Goal: Check status: Check status

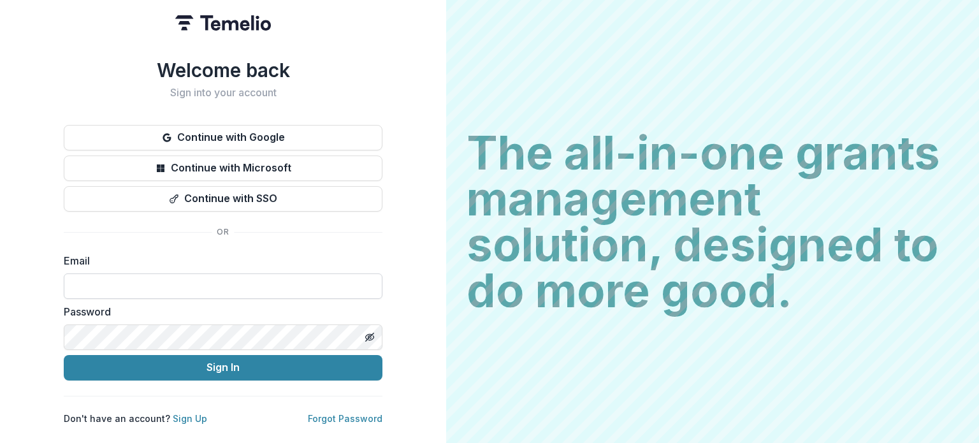
click at [222, 275] on input at bounding box center [223, 285] width 319 height 25
type input "**********"
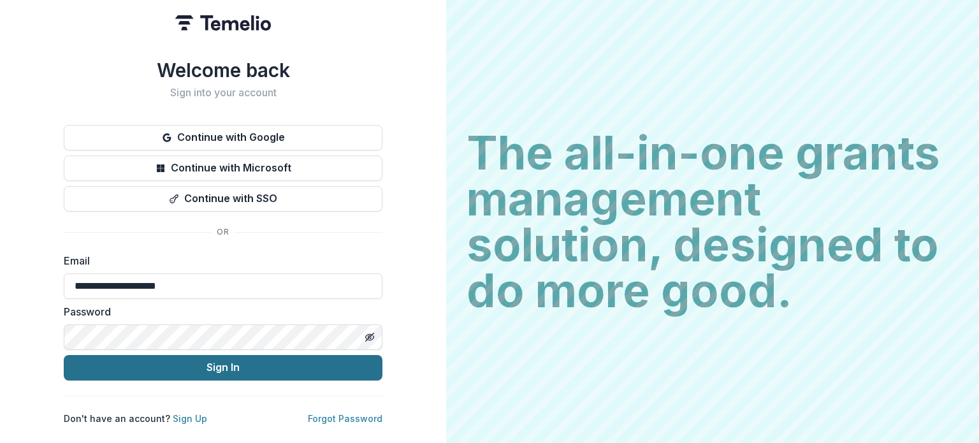
click at [255, 373] on button "Sign In" at bounding box center [223, 367] width 319 height 25
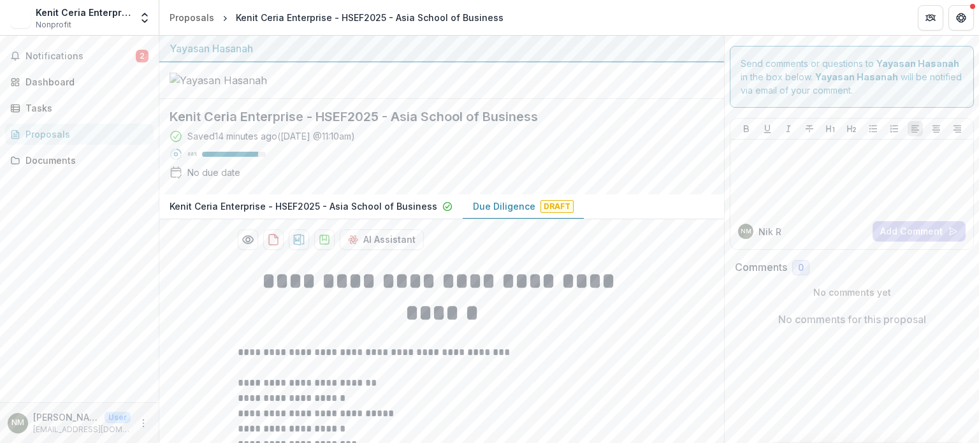
scroll to position [382, 0]
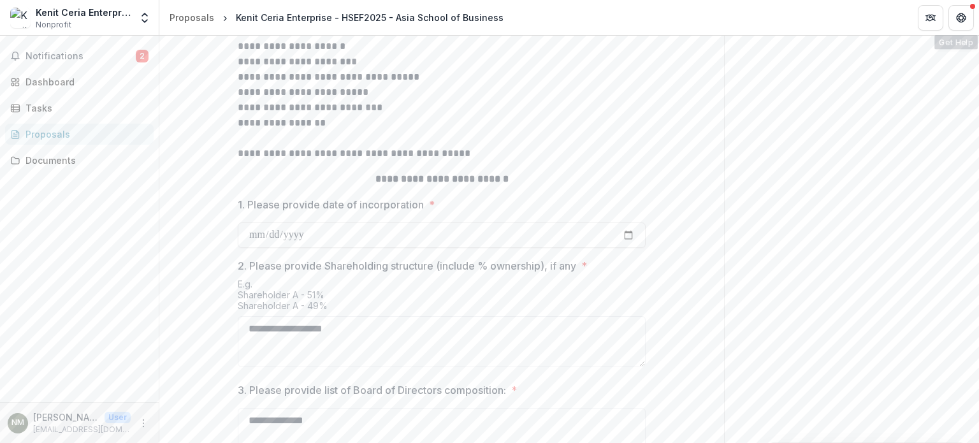
click at [976, 14] on header "Proposals Kenit Ceria Enterprise - HSEF2025 - Asia School of Business" at bounding box center [569, 17] width 820 height 35
click at [961, 19] on icon "Get Help" at bounding box center [961, 18] width 10 height 10
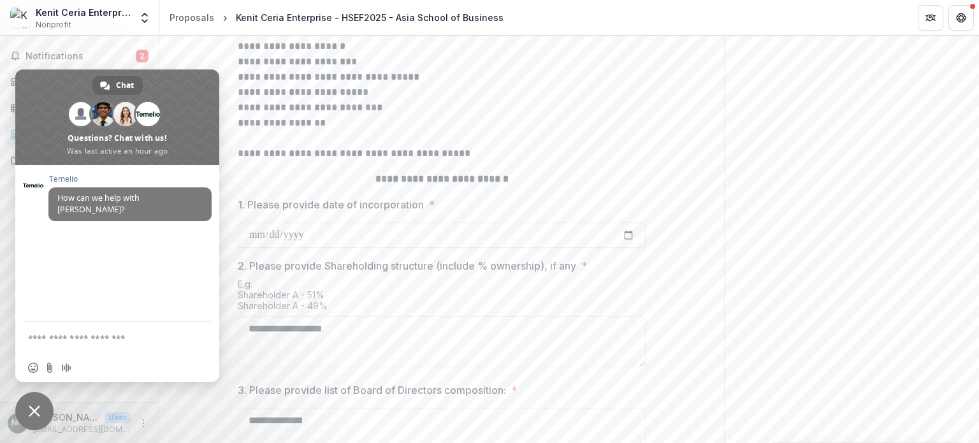
click at [599, 115] on p "**********" at bounding box center [442, 107] width 408 height 15
click at [953, 20] on button "Get Help" at bounding box center [960, 17] width 25 height 25
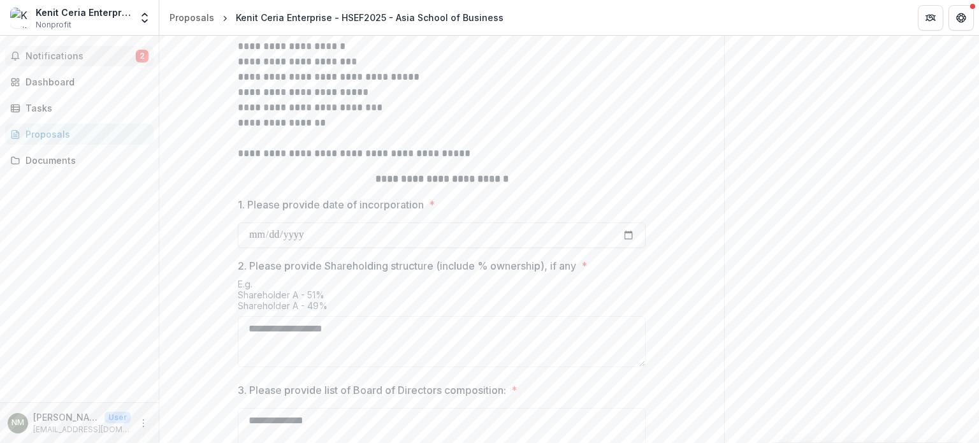
click at [71, 58] on span "Notifications" at bounding box center [80, 56] width 110 height 11
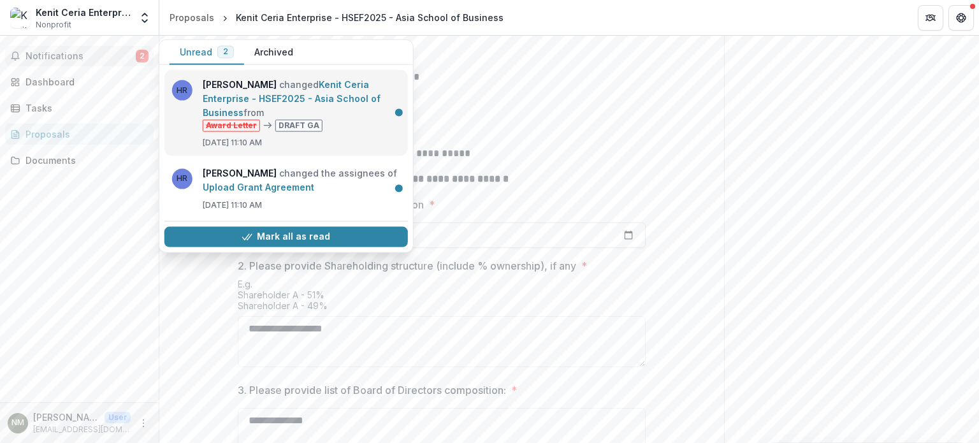
click at [357, 118] on link "Kenit Ceria Enterprise - HSEF2025 - Asia School of Business" at bounding box center [292, 98] width 178 height 39
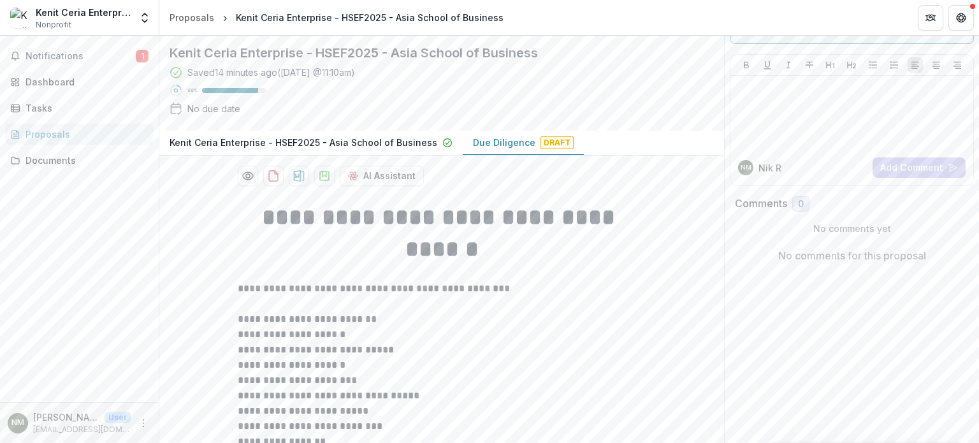
scroll to position [0, 0]
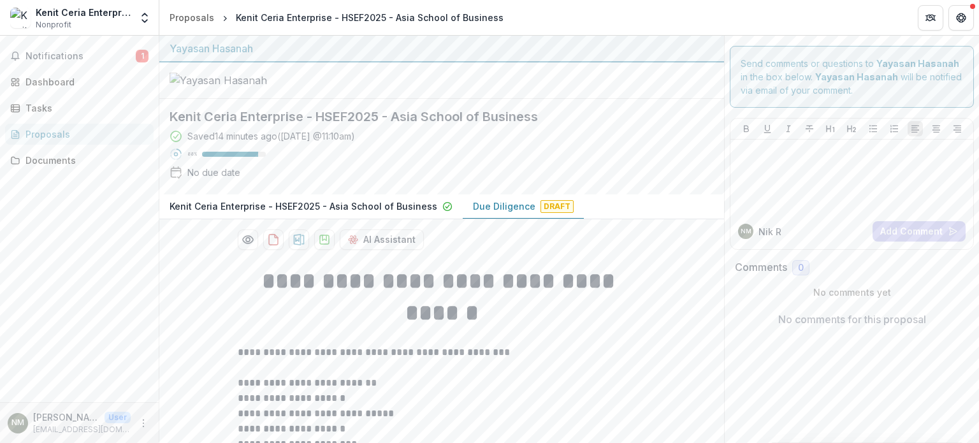
click at [413, 213] on p "Kenit Ceria Enterprise - HSEF2025 - Asia School of Business" at bounding box center [304, 205] width 268 height 13
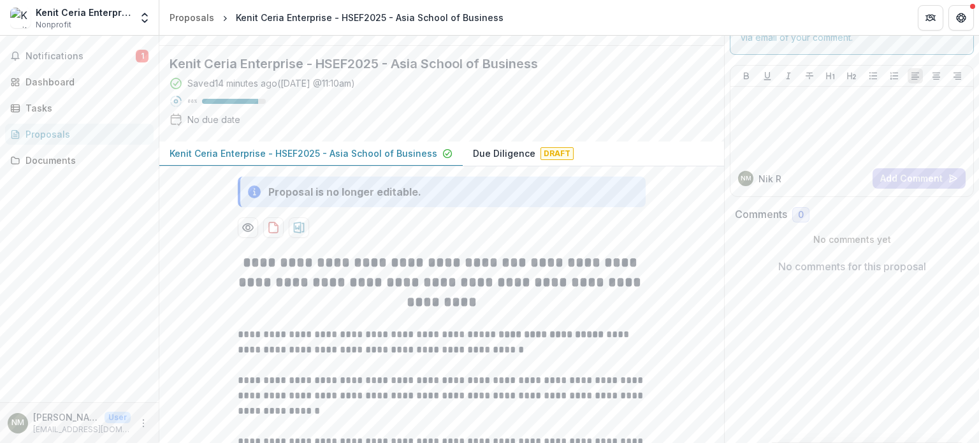
scroll to position [127, 0]
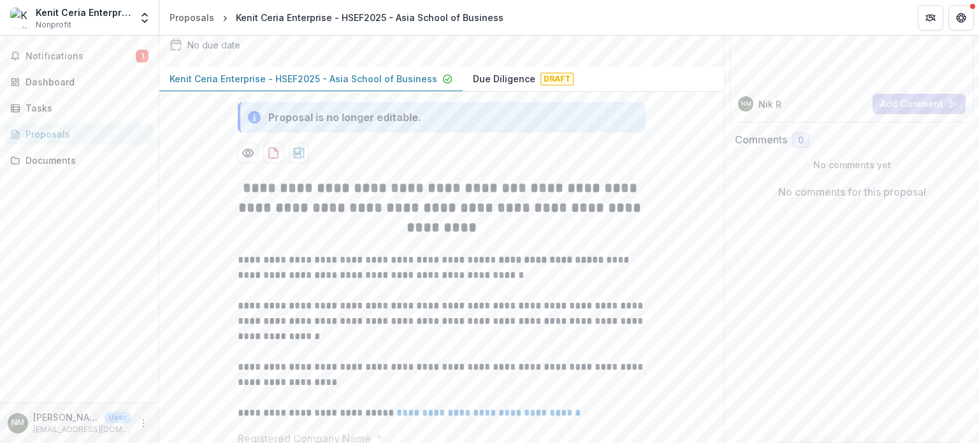
click at [515, 85] on p "Due Diligence" at bounding box center [504, 78] width 62 height 13
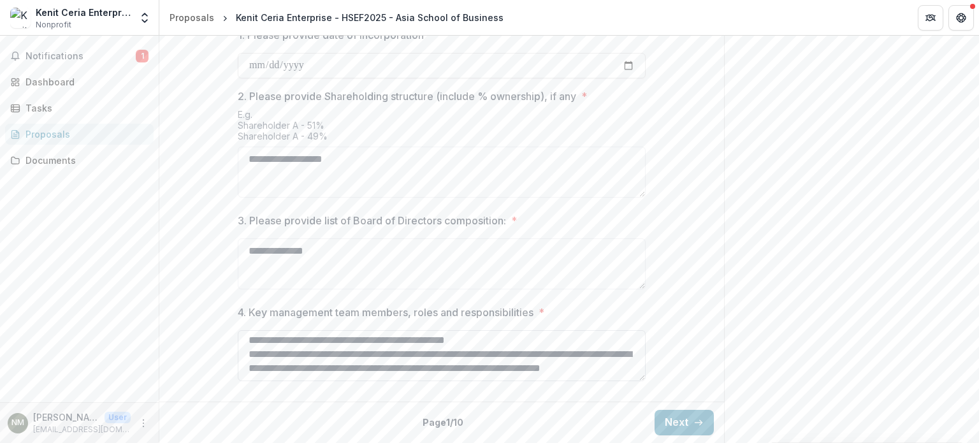
scroll to position [143, 0]
click at [684, 421] on button "Next" at bounding box center [684, 422] width 59 height 25
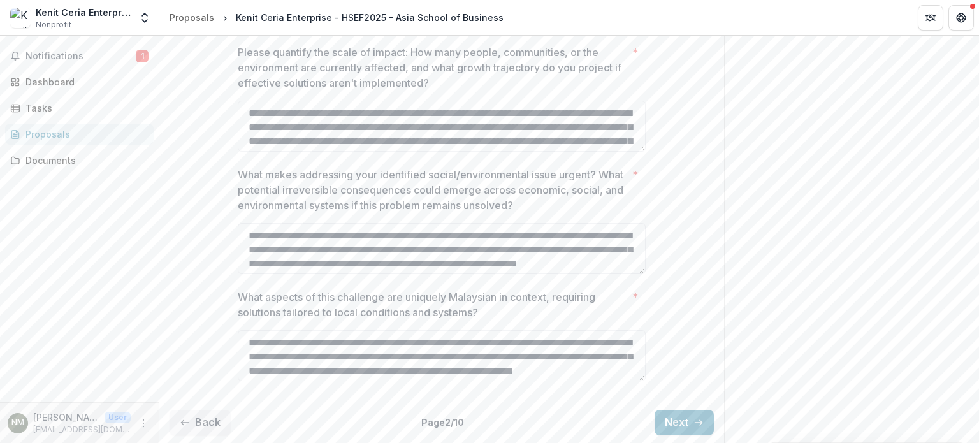
scroll to position [563, 0]
click at [685, 411] on button "Next" at bounding box center [684, 422] width 59 height 25
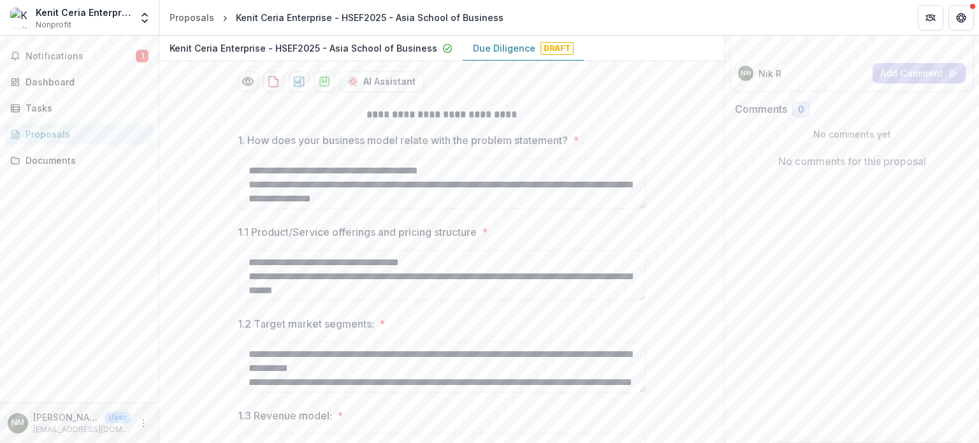
scroll to position [318, 0]
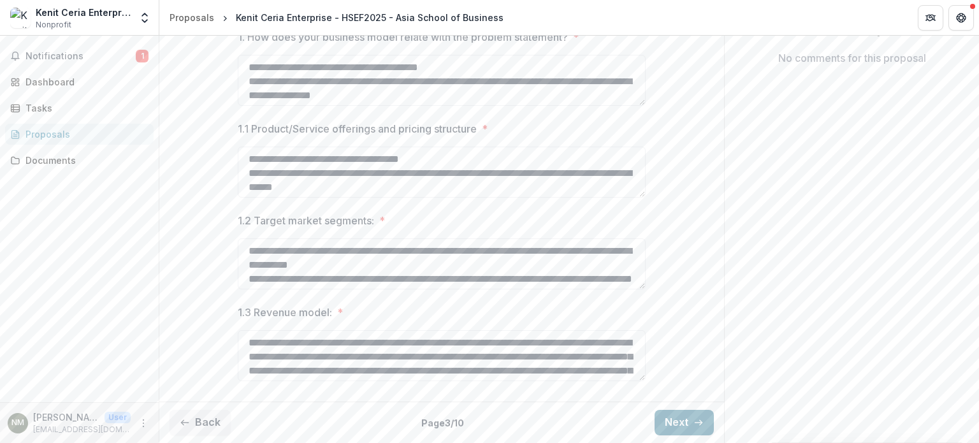
click at [677, 419] on button "Next" at bounding box center [684, 422] width 59 height 25
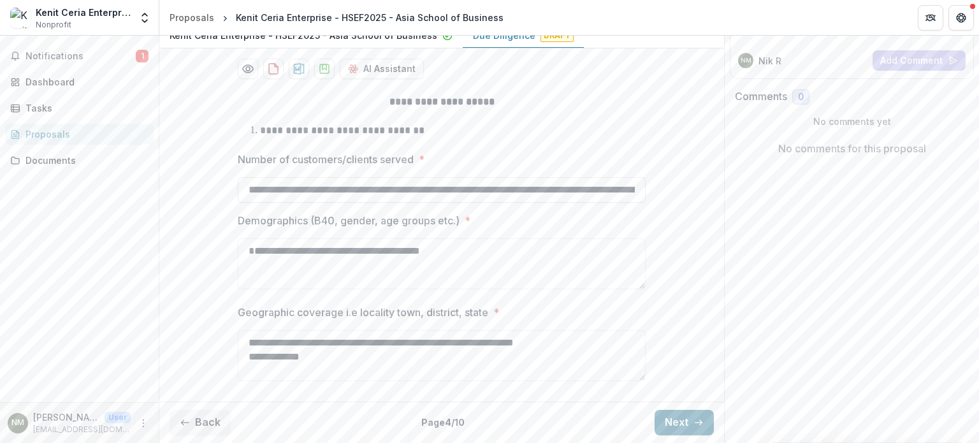
click at [699, 424] on icon "button" at bounding box center [698, 422] width 10 height 10
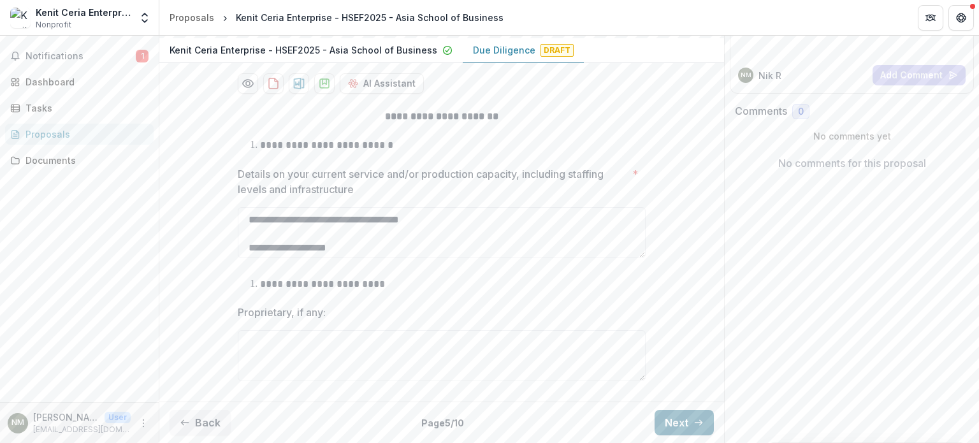
click at [680, 420] on button "Next" at bounding box center [684, 422] width 59 height 25
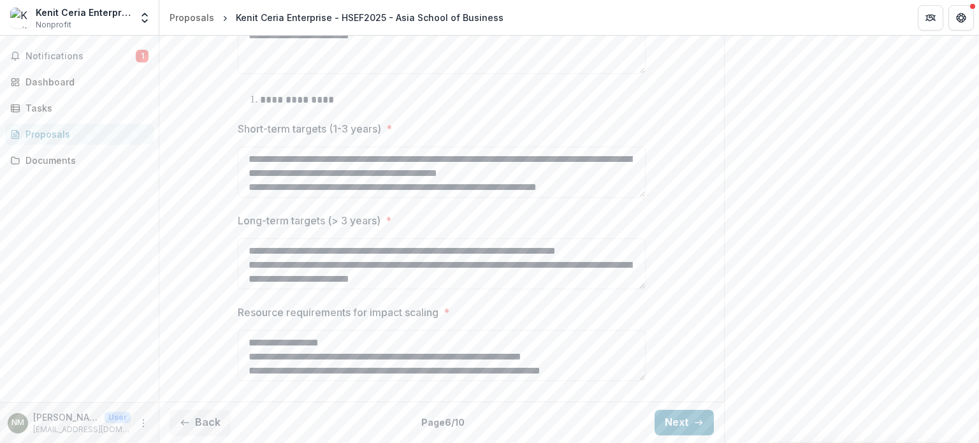
scroll to position [812, 0]
click at [692, 416] on button "Next" at bounding box center [684, 422] width 59 height 25
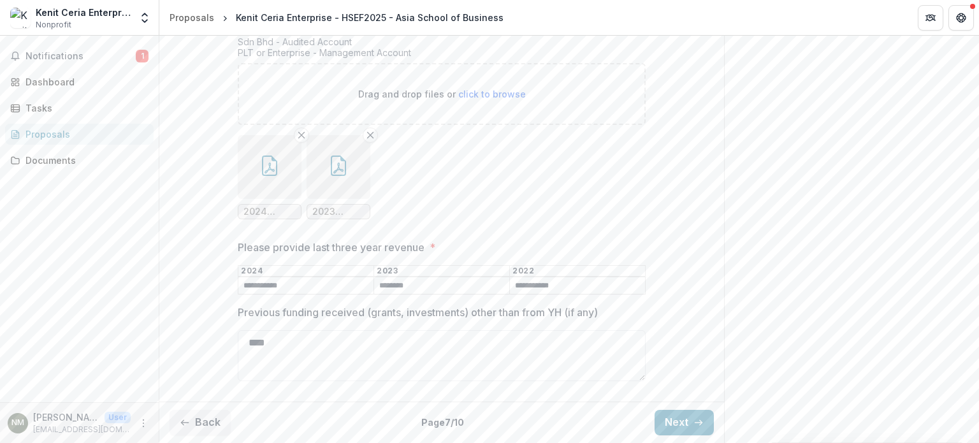
scroll to position [344, 0]
click at [688, 422] on button "Next" at bounding box center [684, 422] width 59 height 25
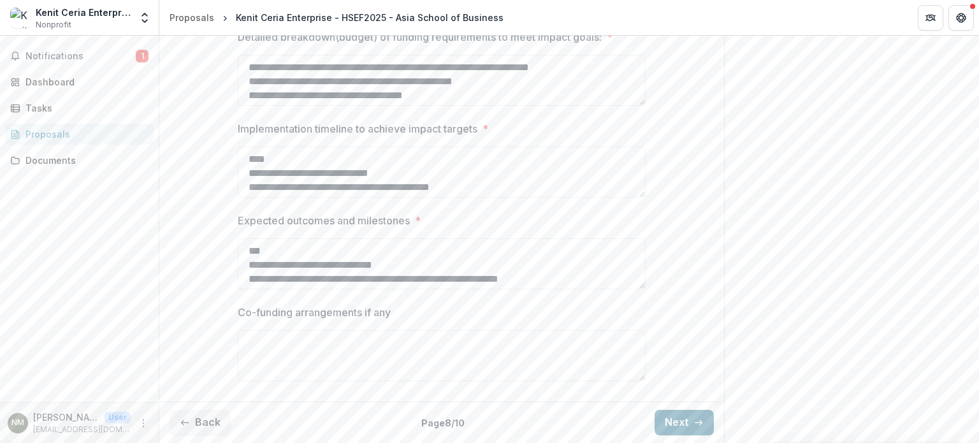
click at [687, 420] on button "Next" at bounding box center [684, 422] width 59 height 25
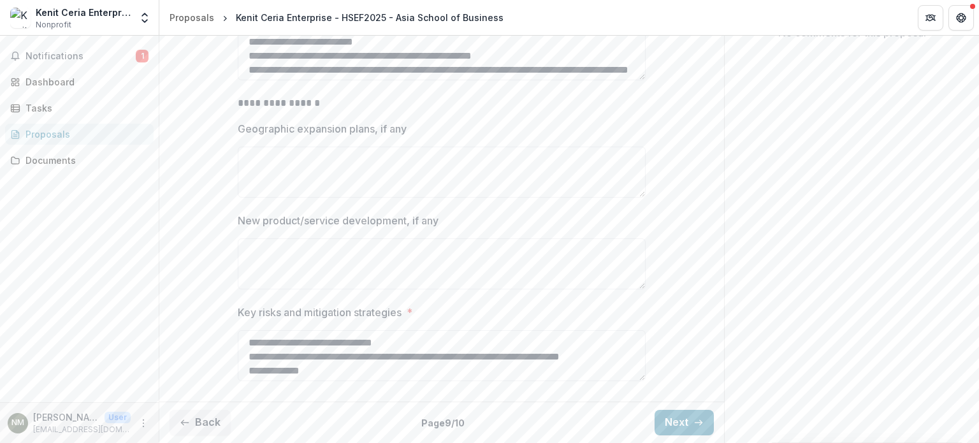
click at [695, 427] on icon "button" at bounding box center [698, 422] width 10 height 10
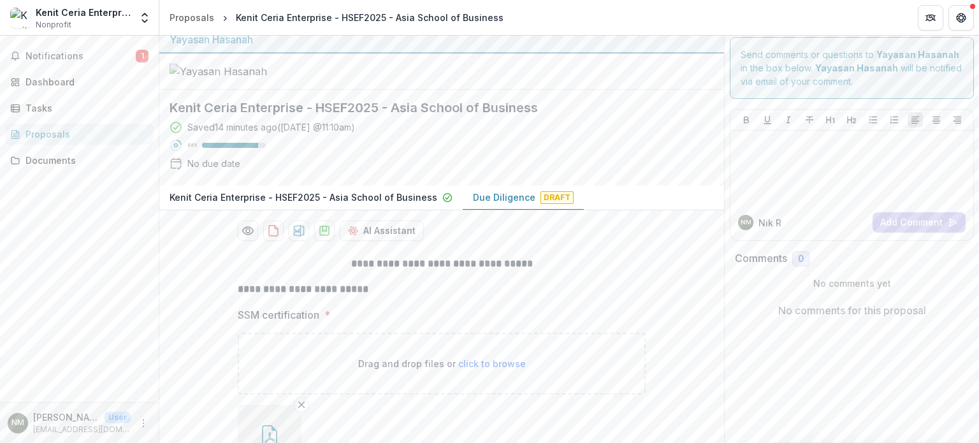
scroll to position [0, 0]
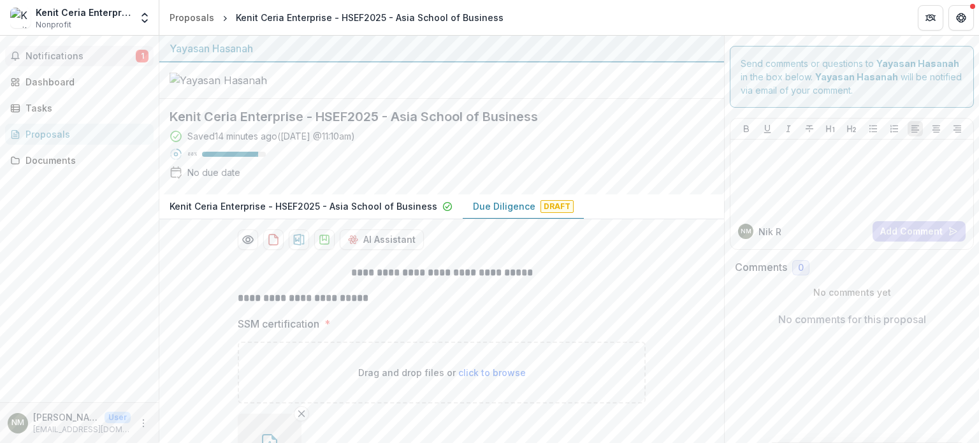
click at [147, 58] on span "1" at bounding box center [142, 56] width 13 height 13
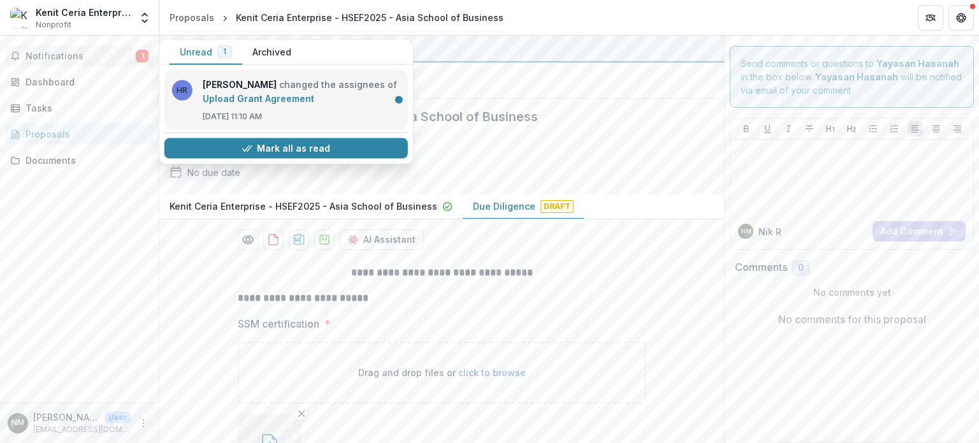
click at [314, 93] on link "Upload Grant Agreement" at bounding box center [259, 98] width 112 height 11
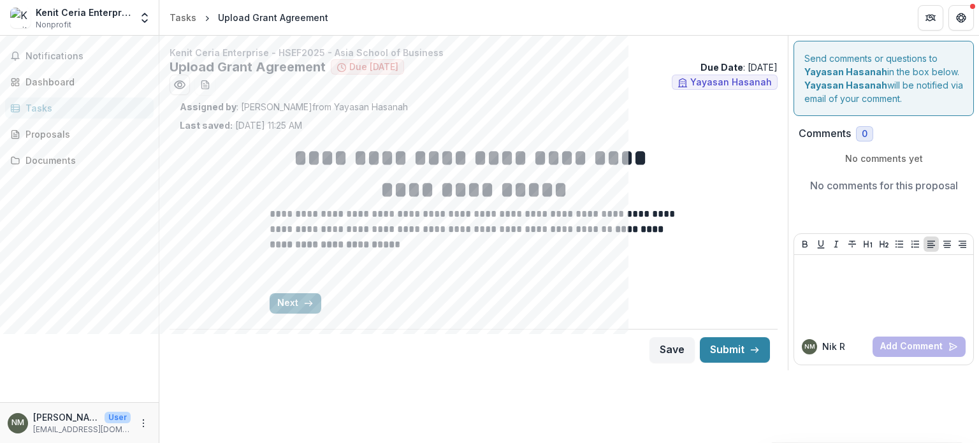
click at [301, 300] on button "Next" at bounding box center [296, 303] width 52 height 20
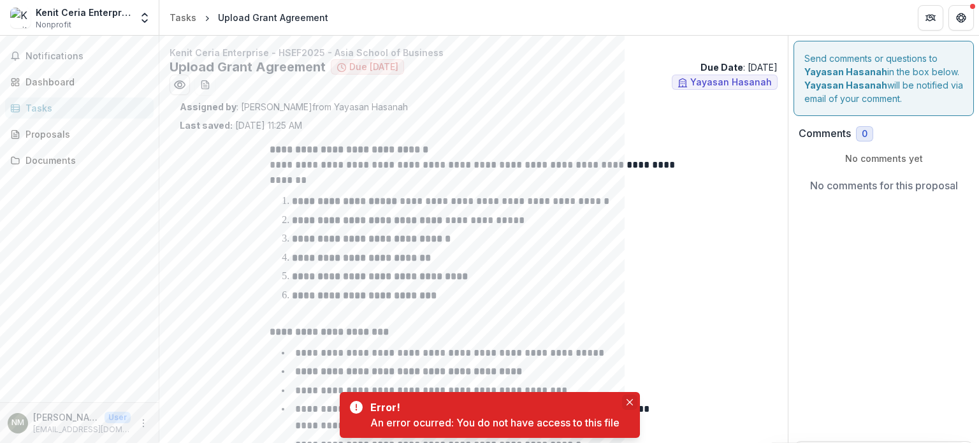
click at [625, 397] on button "Close" at bounding box center [629, 401] width 15 height 15
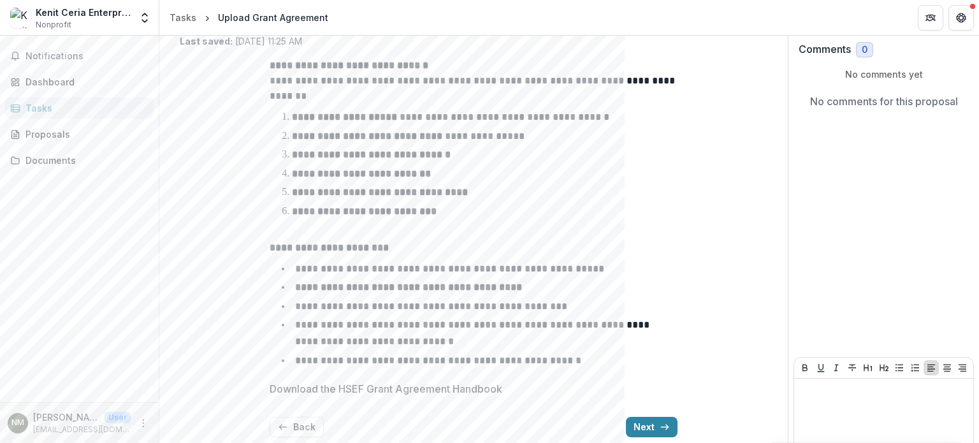
scroll to position [127, 0]
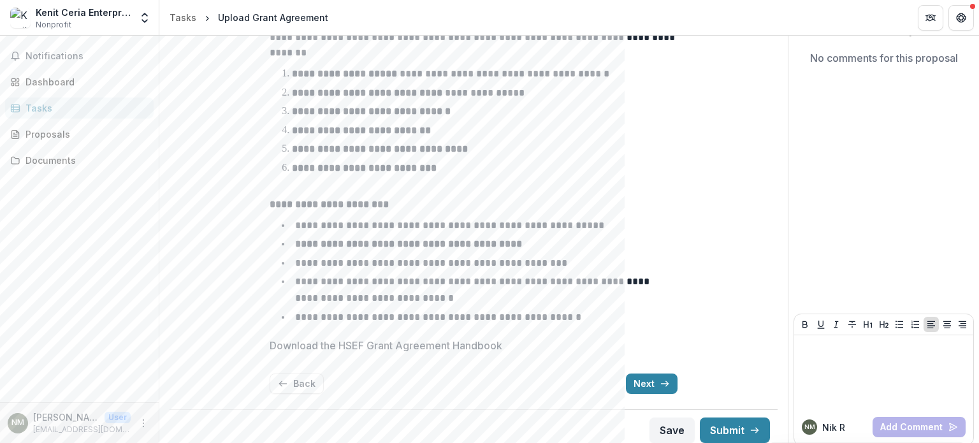
click at [461, 346] on p "Download the HSEF Grant Agreement Handbook" at bounding box center [386, 345] width 233 height 15
click at [644, 379] on button "Next" at bounding box center [652, 383] width 52 height 20
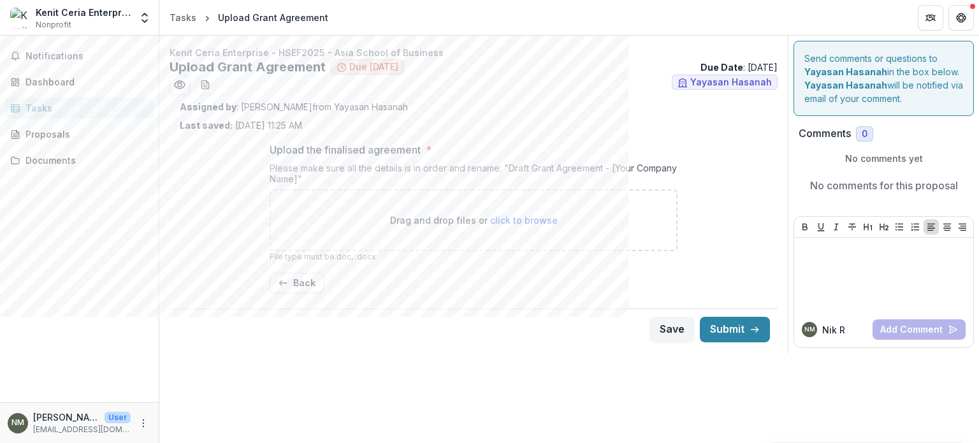
scroll to position [0, 0]
click at [289, 280] on button "Back" at bounding box center [297, 283] width 54 height 20
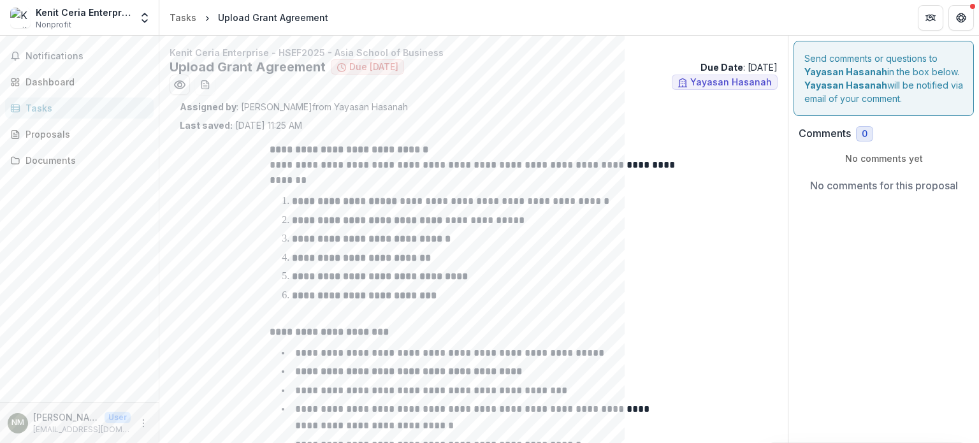
scroll to position [250, 0]
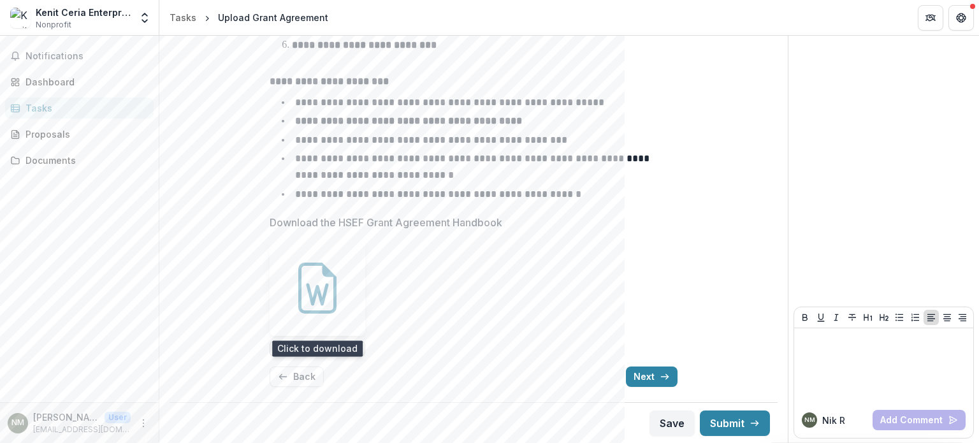
click at [335, 315] on div at bounding box center [318, 288] width 96 height 96
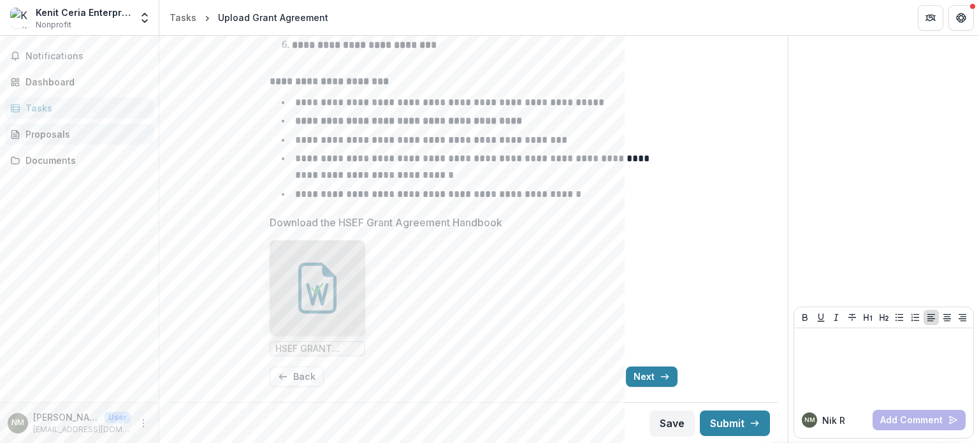
click at [85, 132] on div "Proposals" at bounding box center [84, 133] width 118 height 13
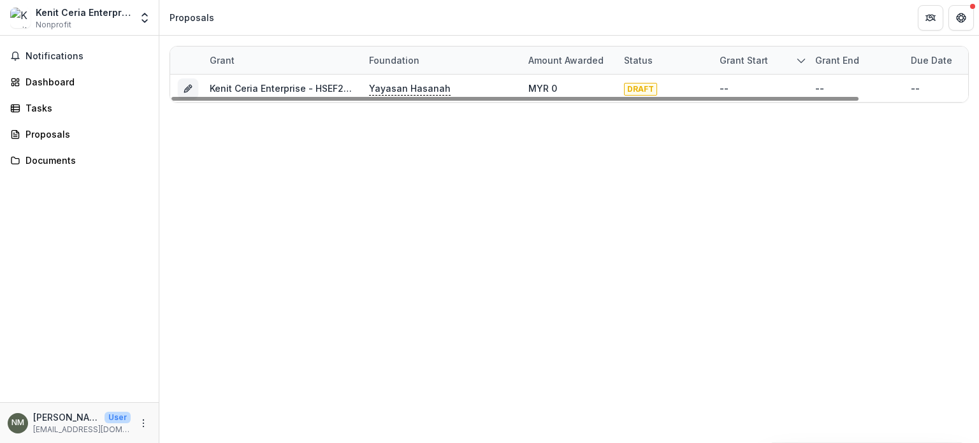
click at [274, 69] on div "Grant" at bounding box center [281, 60] width 159 height 27
click at [170, 192] on div "Grant Foundation Amount awarded Status Grant start Grant end Due Date Report Du…" at bounding box center [569, 239] width 820 height 407
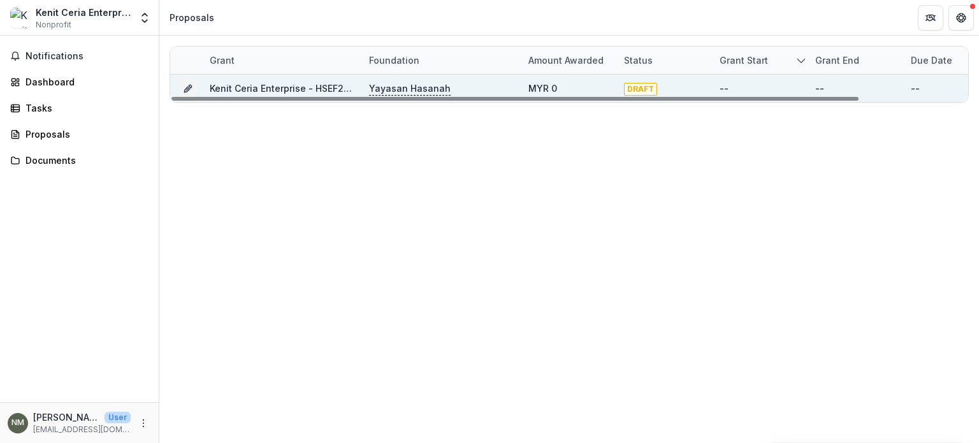
click at [237, 85] on link "Kenit Ceria Enterprise - HSEF2025 - Asia School of Business" at bounding box center [344, 88] width 268 height 11
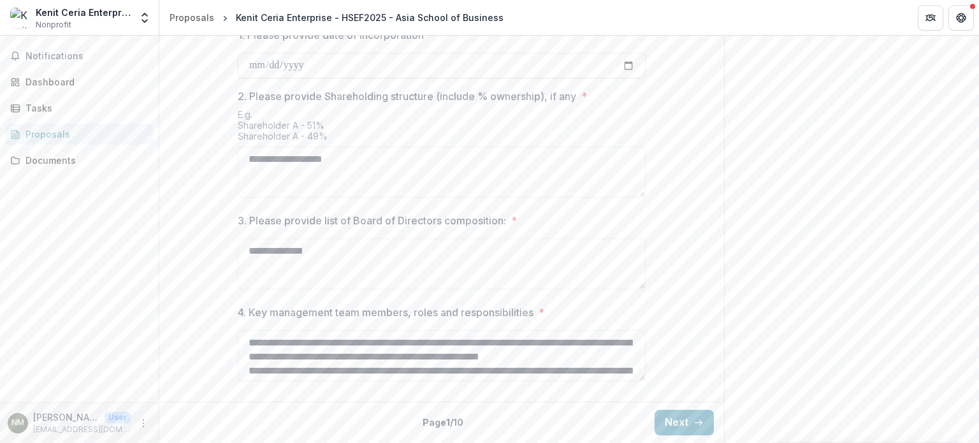
scroll to position [608, 0]
click at [678, 421] on button "Next" at bounding box center [684, 422] width 59 height 25
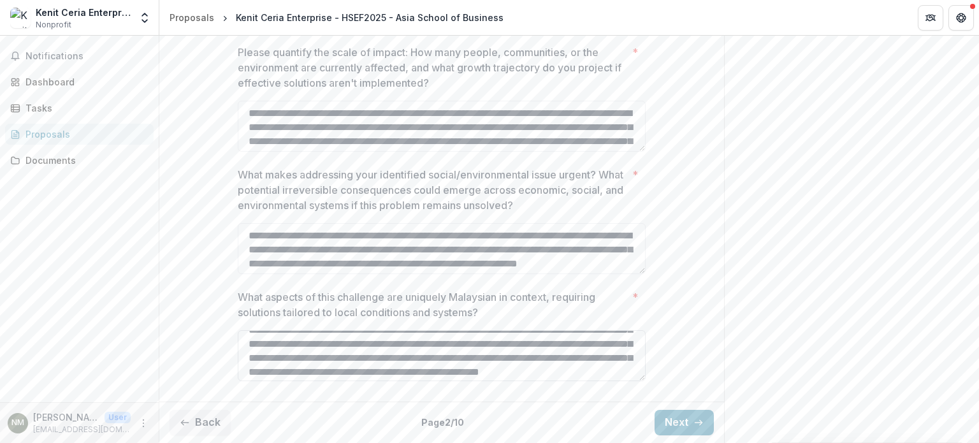
scroll to position [268, 0]
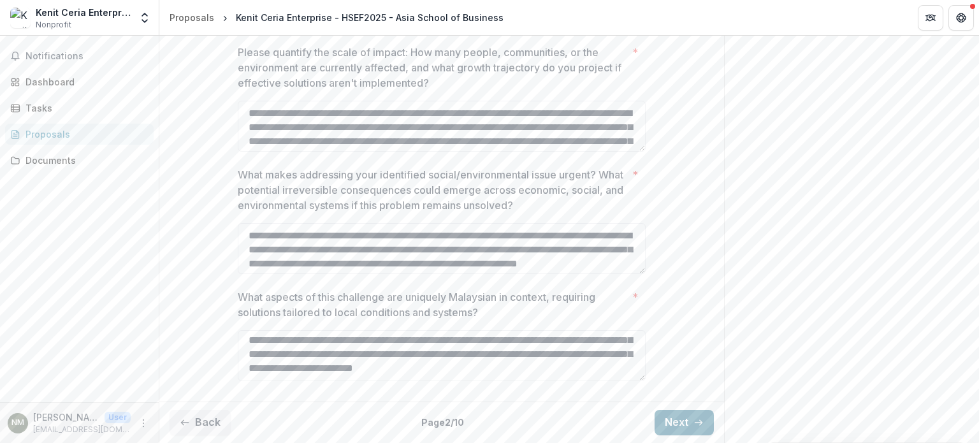
click at [665, 426] on button "Next" at bounding box center [684, 422] width 59 height 25
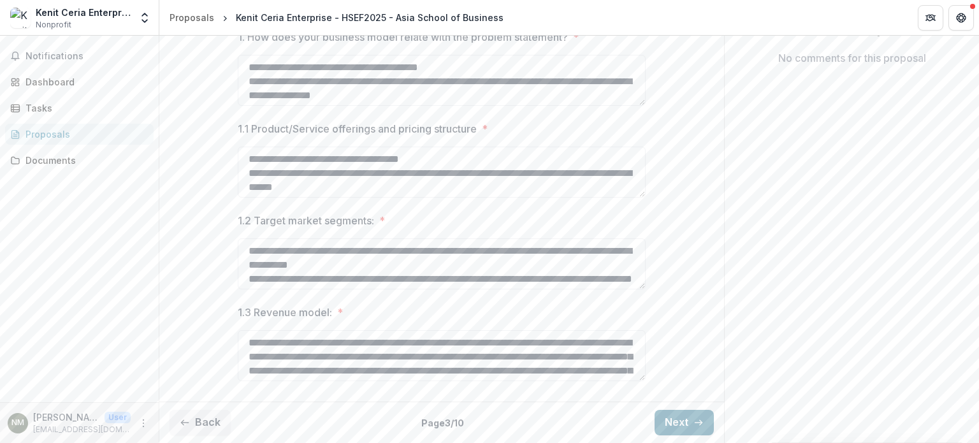
click at [665, 426] on button "Next" at bounding box center [684, 422] width 59 height 25
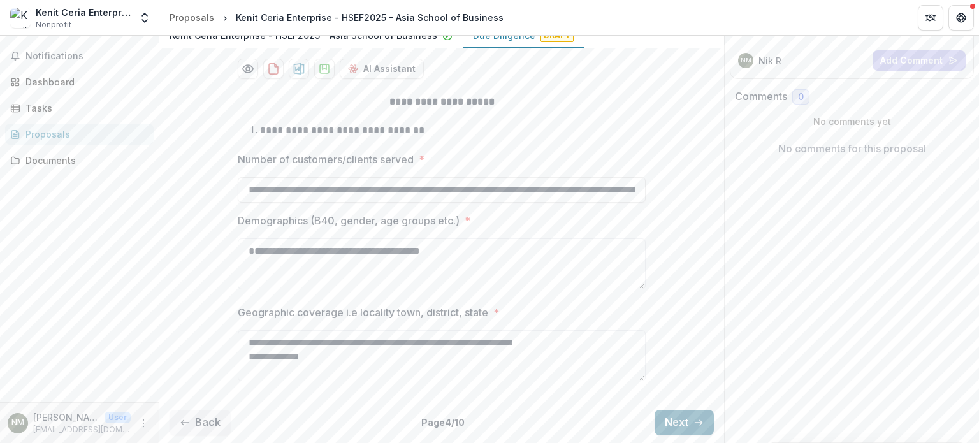
scroll to position [227, 0]
click at [695, 420] on icon "button" at bounding box center [698, 422] width 10 height 10
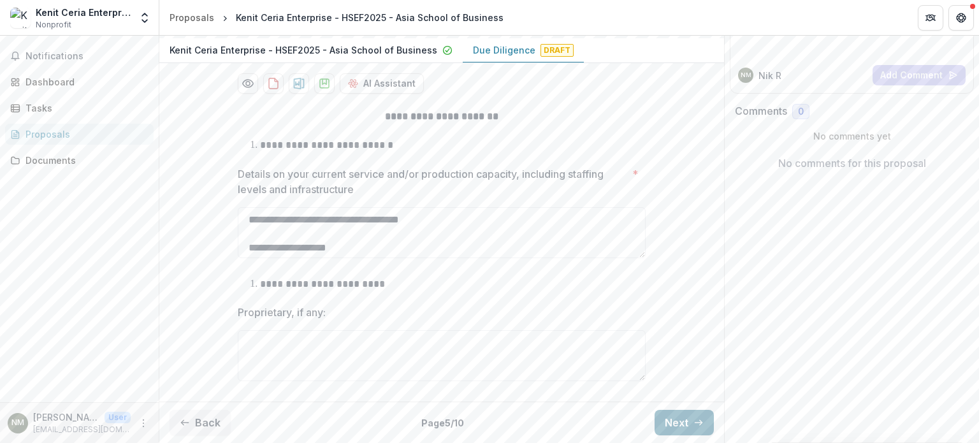
scroll to position [213, 0]
click at [674, 416] on button "Next" at bounding box center [684, 422] width 59 height 25
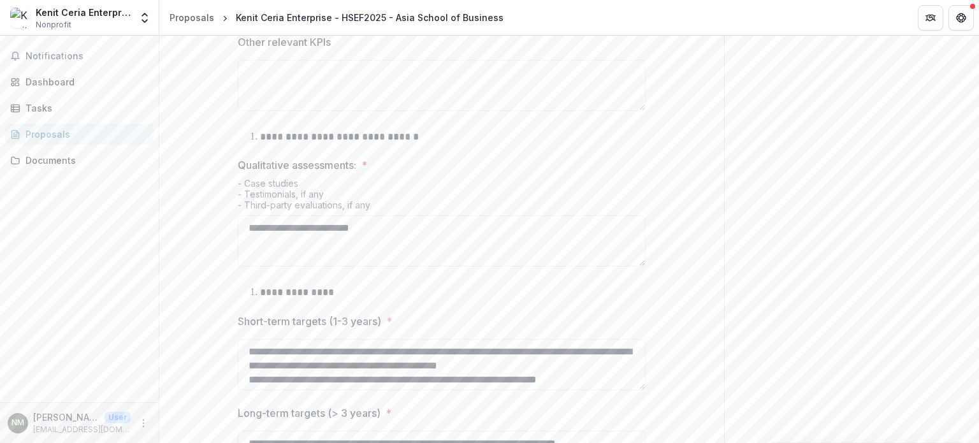
scroll to position [812, 0]
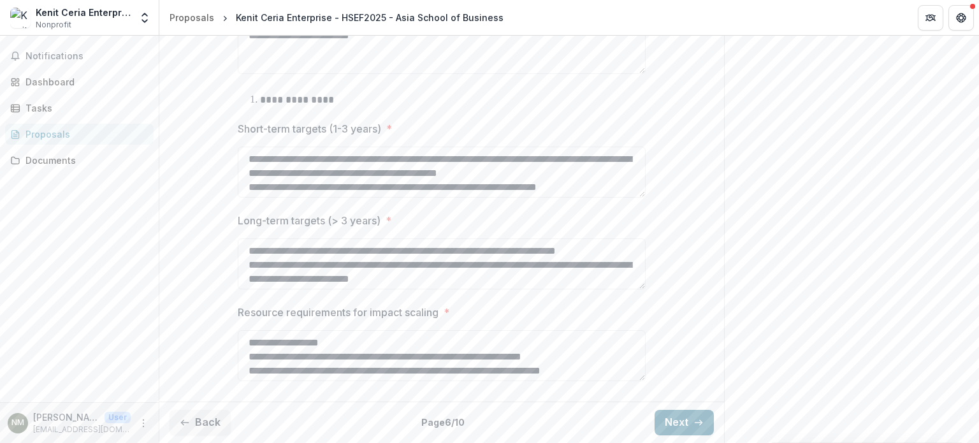
click at [681, 419] on button "Next" at bounding box center [684, 422] width 59 height 25
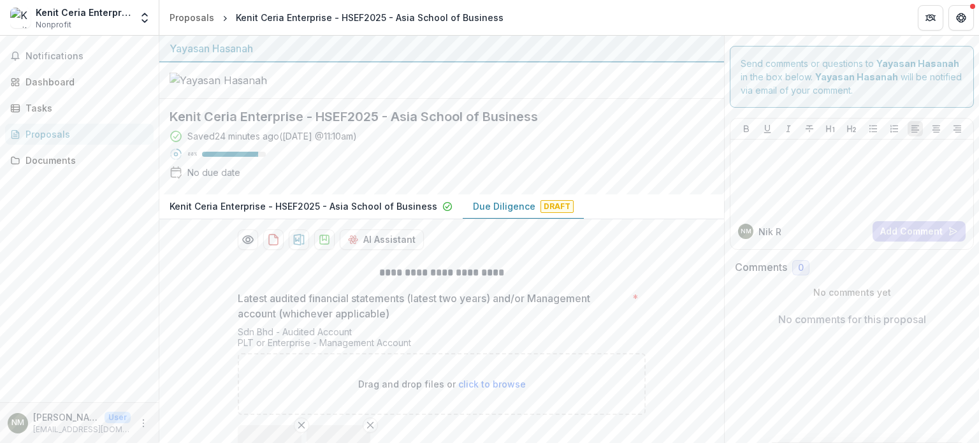
scroll to position [344, 0]
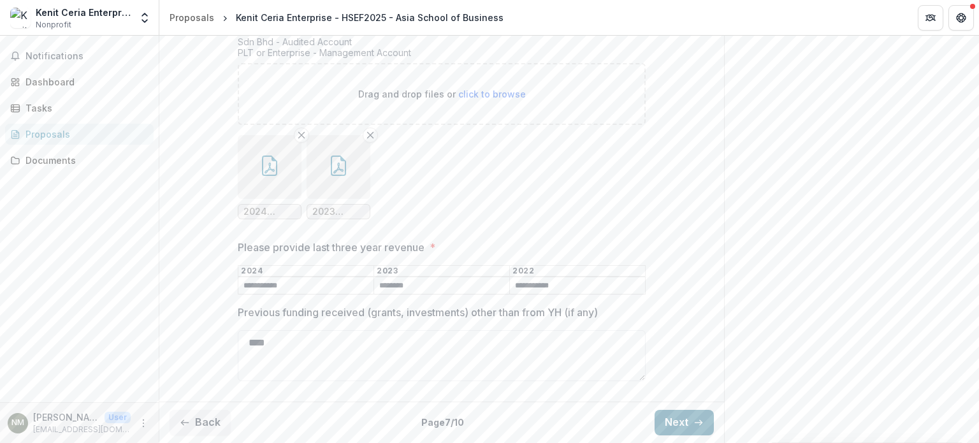
click at [686, 427] on button "Next" at bounding box center [684, 422] width 59 height 25
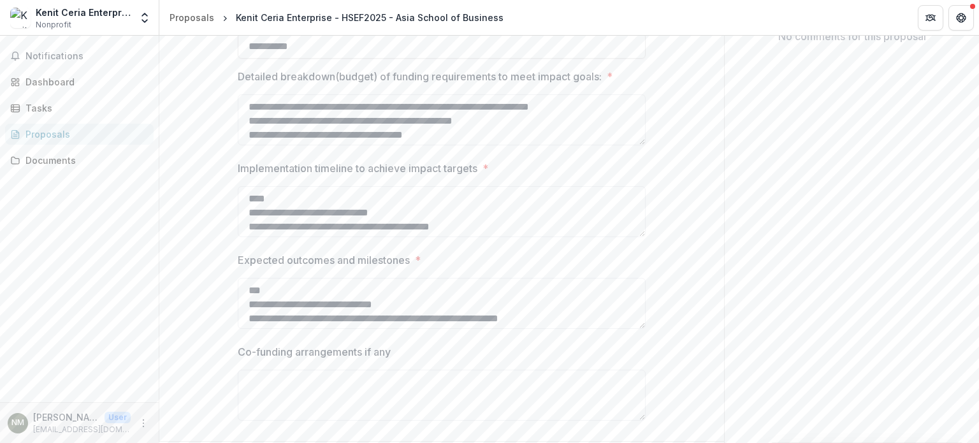
scroll to position [252, 0]
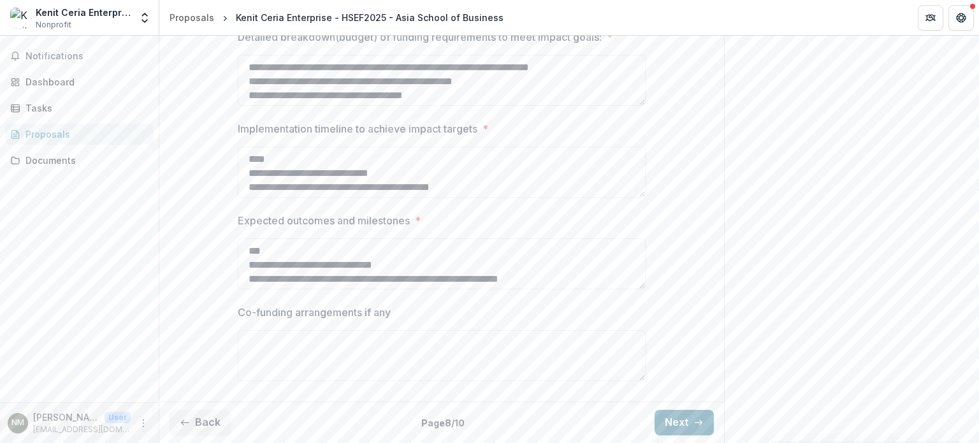
click at [676, 419] on button "Next" at bounding box center [684, 422] width 59 height 25
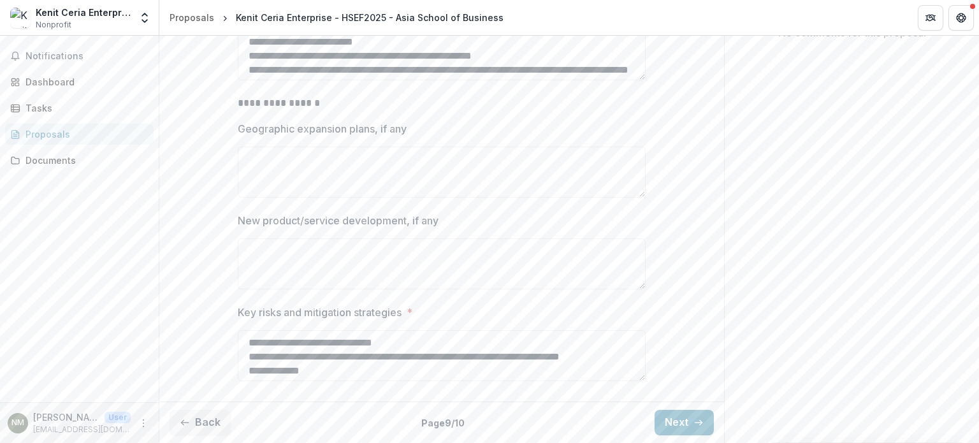
scroll to position [344, 0]
click at [693, 417] on icon "button" at bounding box center [698, 422] width 10 height 10
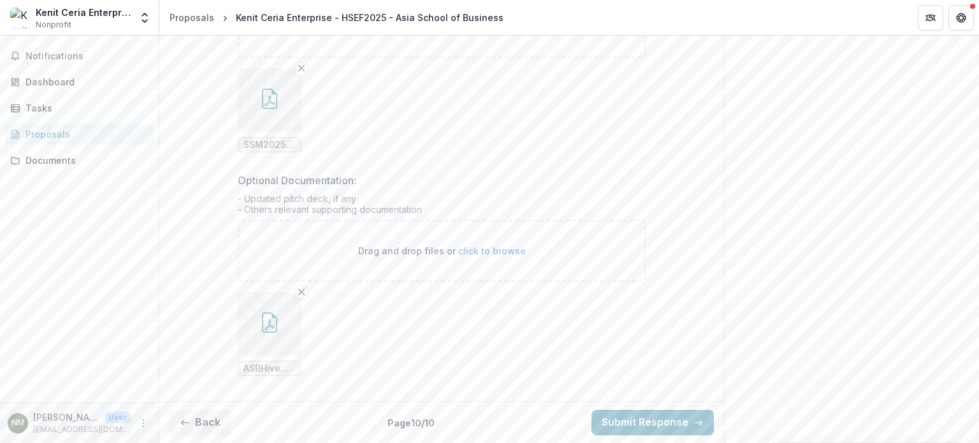
scroll to position [401, 0]
click at [82, 154] on div "Documents" at bounding box center [84, 160] width 118 height 13
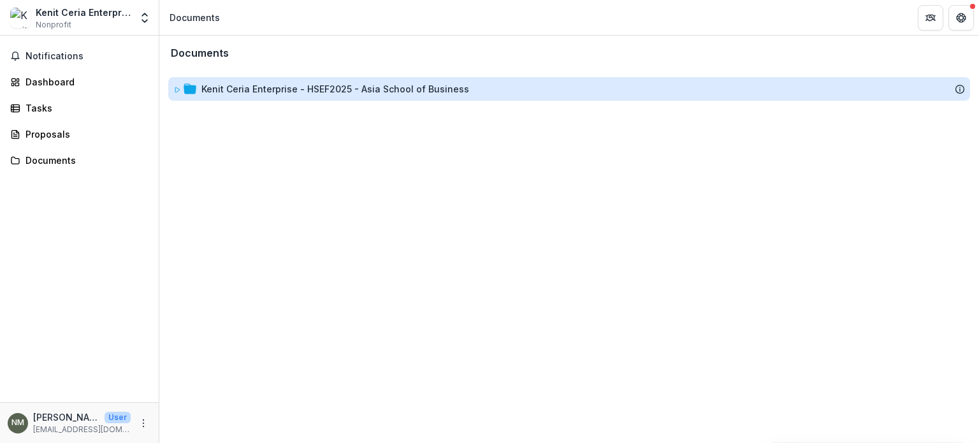
click at [354, 91] on div "Kenit Ceria Enterprise - HSEF2025 - Asia School of Business" at bounding box center [335, 88] width 268 height 13
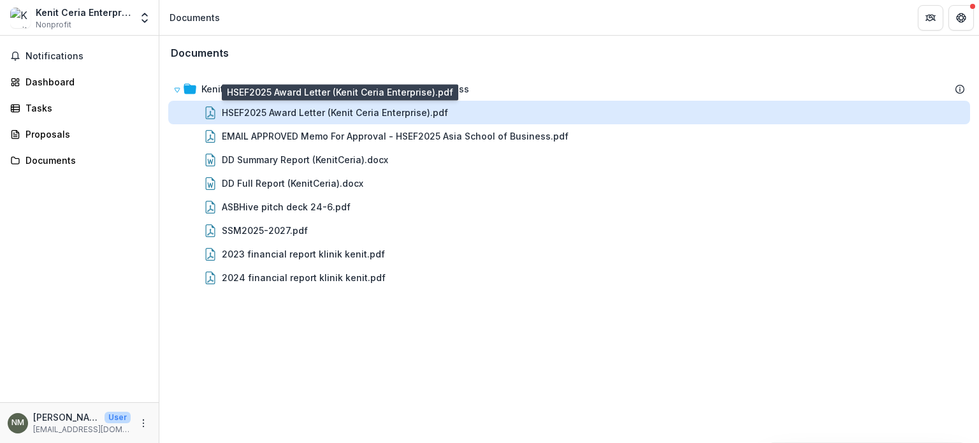
click at [366, 117] on div "HSEF2025 Award Letter (Kenit Ceria Enterprise).pdf" at bounding box center [335, 112] width 226 height 13
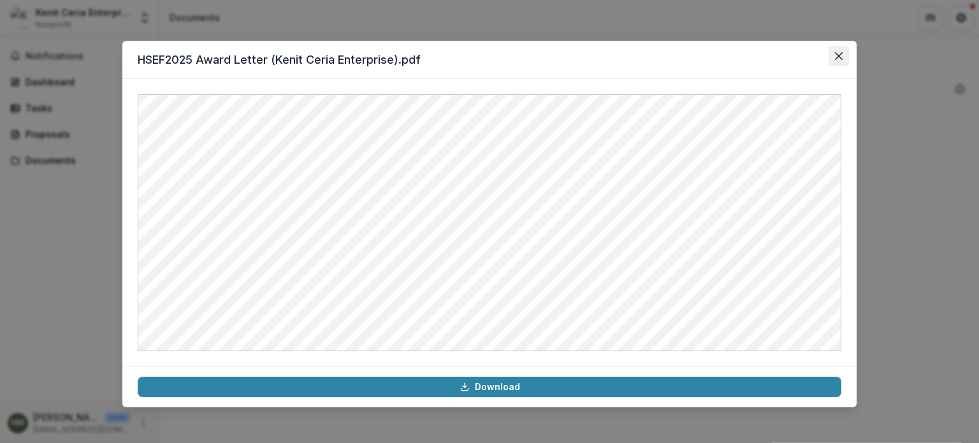
click at [839, 51] on button "Close" at bounding box center [838, 56] width 20 height 20
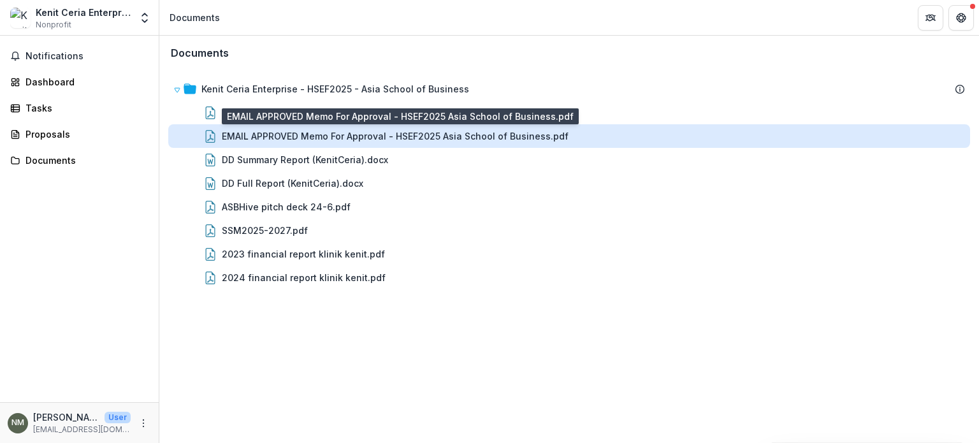
click at [479, 136] on div "EMAIL APPROVED Memo For Approval - HSEF2025 Asia School of Business.pdf" at bounding box center [395, 135] width 347 height 13
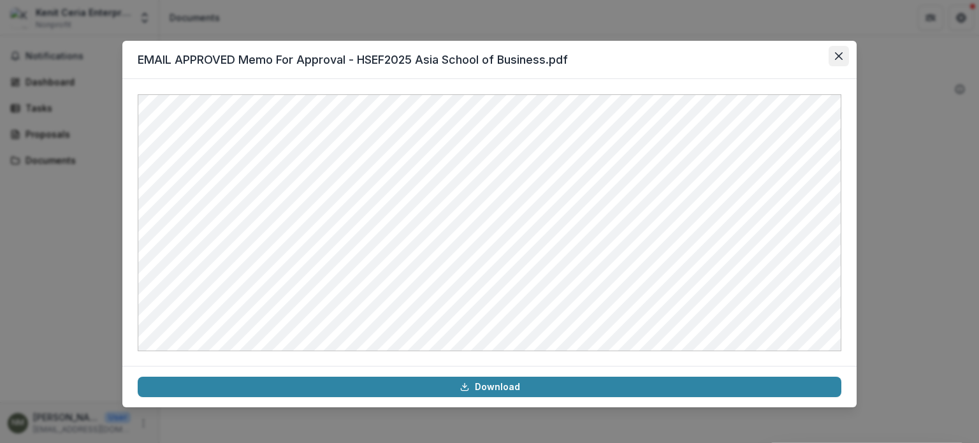
click at [842, 58] on icon "Close" at bounding box center [839, 56] width 8 height 8
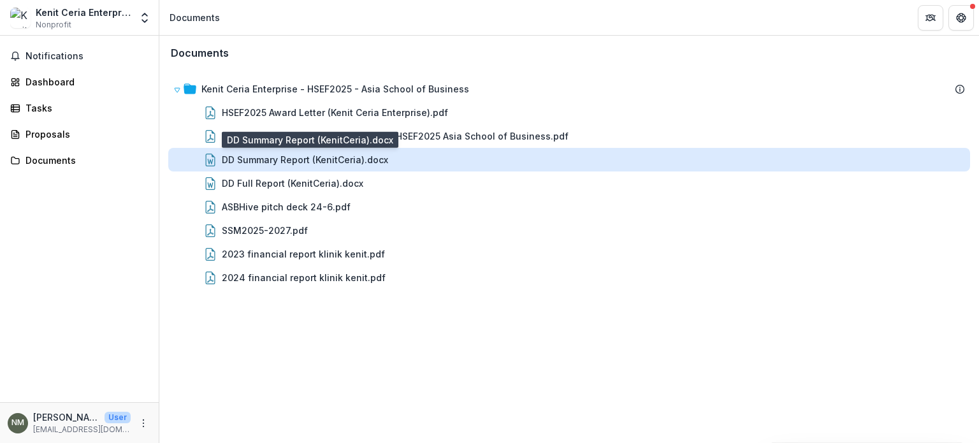
click at [382, 158] on div "DD Summary Report (KenitCeria).docx" at bounding box center [305, 159] width 166 height 13
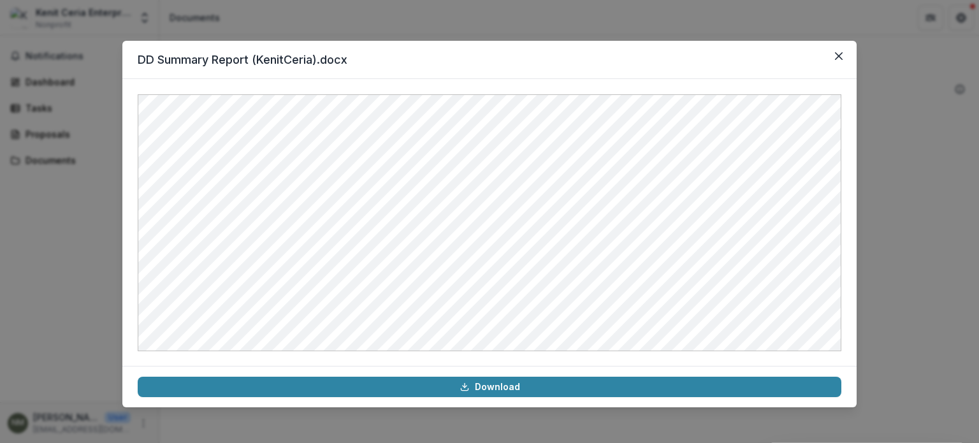
click at [842, 136] on div at bounding box center [489, 222] width 734 height 287
click at [834, 57] on button "Close" at bounding box center [838, 56] width 20 height 20
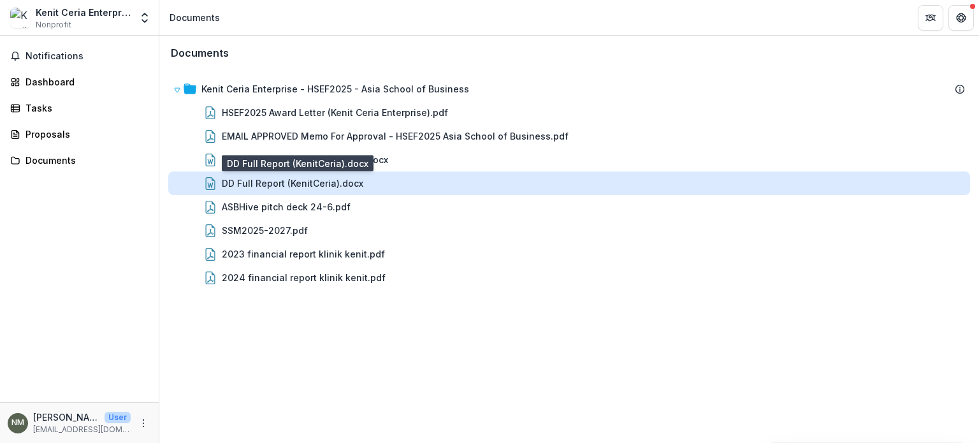
click at [294, 178] on div "DD Full Report (KenitCeria).docx" at bounding box center [292, 183] width 141 height 13
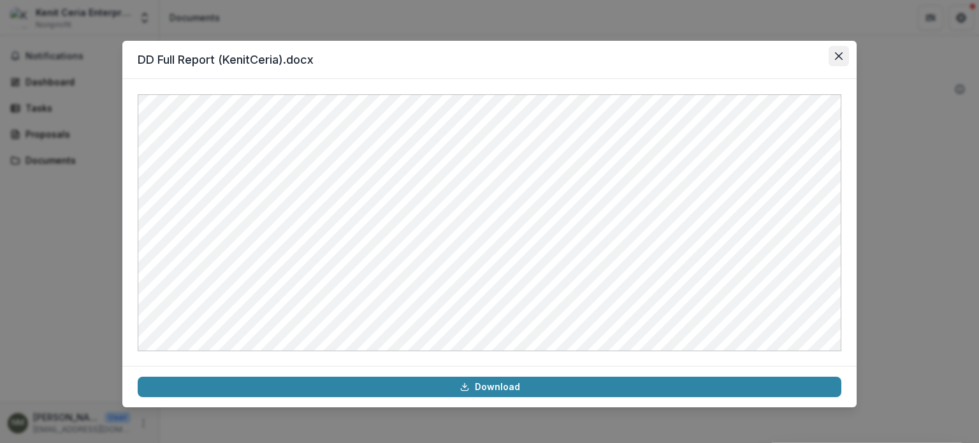
click at [842, 53] on icon "Close" at bounding box center [839, 56] width 8 height 8
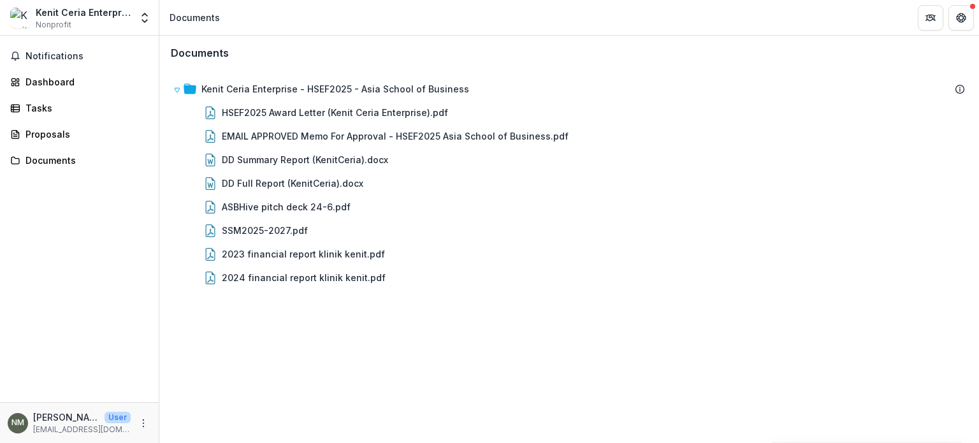
click at [423, 324] on div "Documents Kenit Ceria Enterprise - HSEF2025 - Asia School of Business HSEF2025 …" at bounding box center [569, 239] width 820 height 407
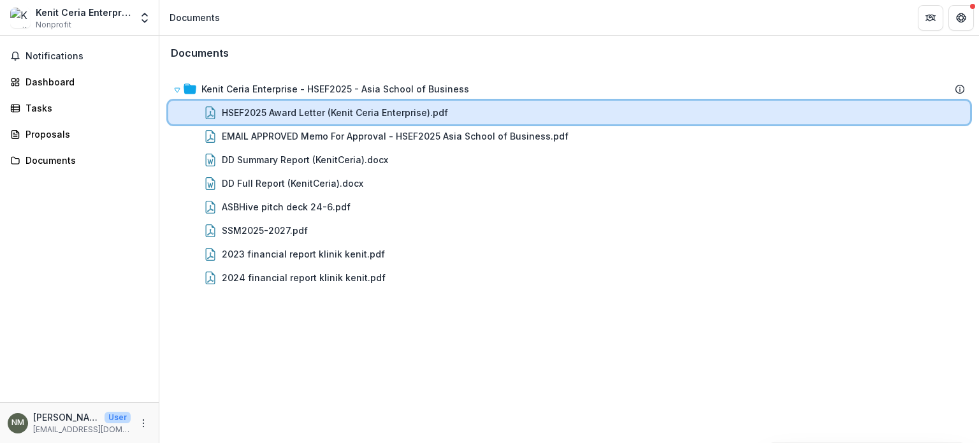
click at [323, 120] on div "HSEF2025 Award Letter (Kenit Ceria Enterprise).pdf" at bounding box center [569, 113] width 802 height 24
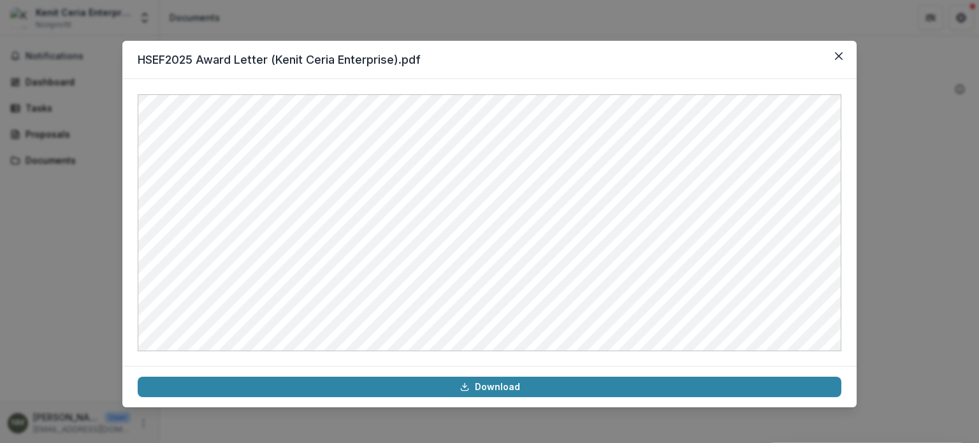
click at [640, 60] on header "HSEF2025 Award Letter (Kenit Ceria Enterprise).pdf" at bounding box center [489, 60] width 734 height 38
click at [837, 55] on icon "Close" at bounding box center [839, 56] width 8 height 8
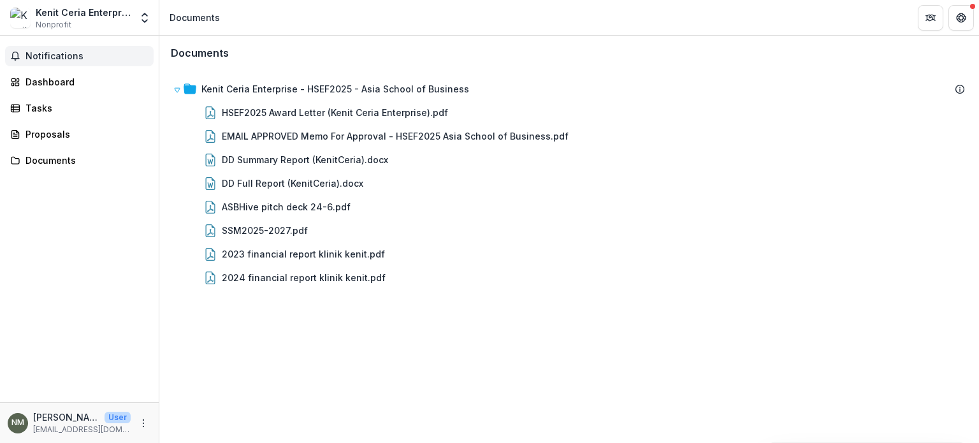
click at [112, 50] on button "Notifications" at bounding box center [79, 56] width 148 height 20
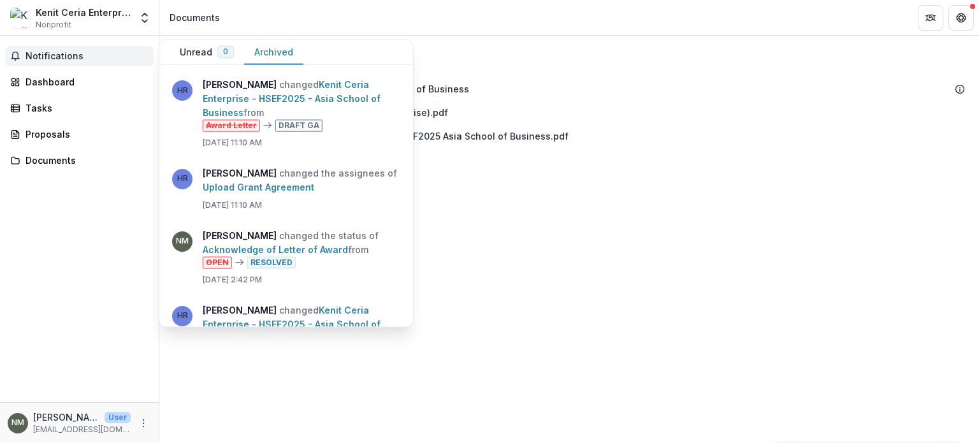
click at [284, 48] on button "Archived" at bounding box center [273, 52] width 59 height 25
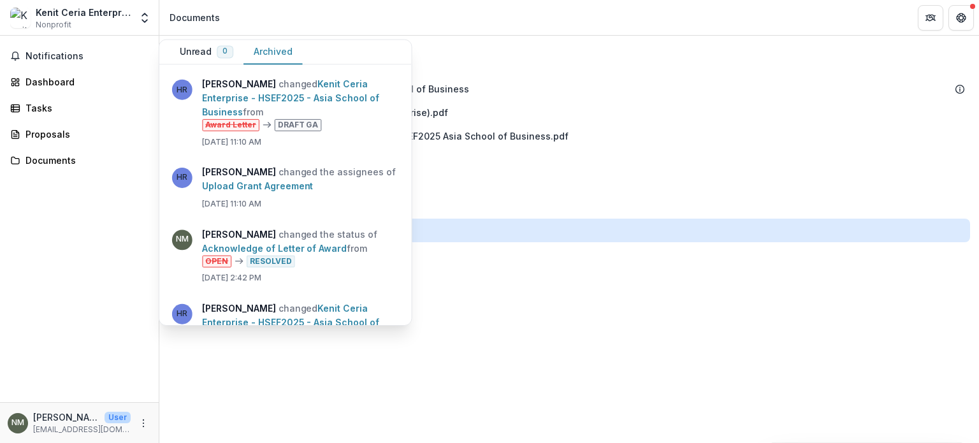
click at [612, 219] on div "SSM2025-2027.pdf" at bounding box center [569, 231] width 802 height 24
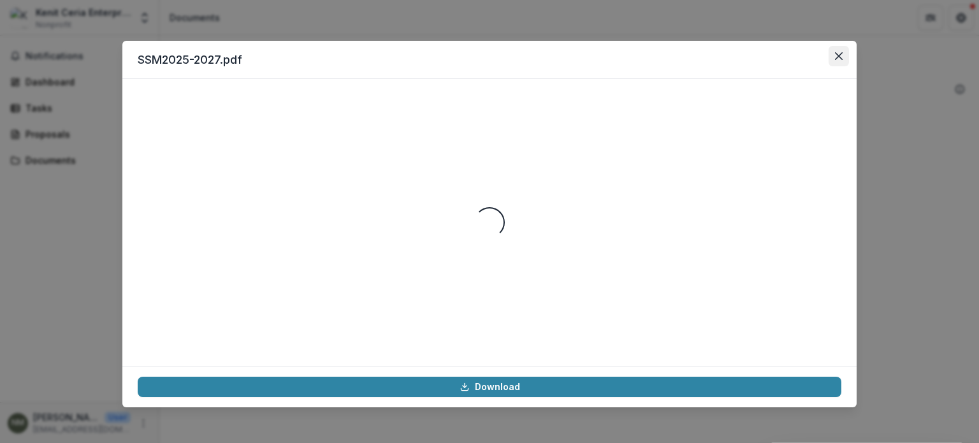
click at [843, 58] on button "Close" at bounding box center [838, 56] width 20 height 20
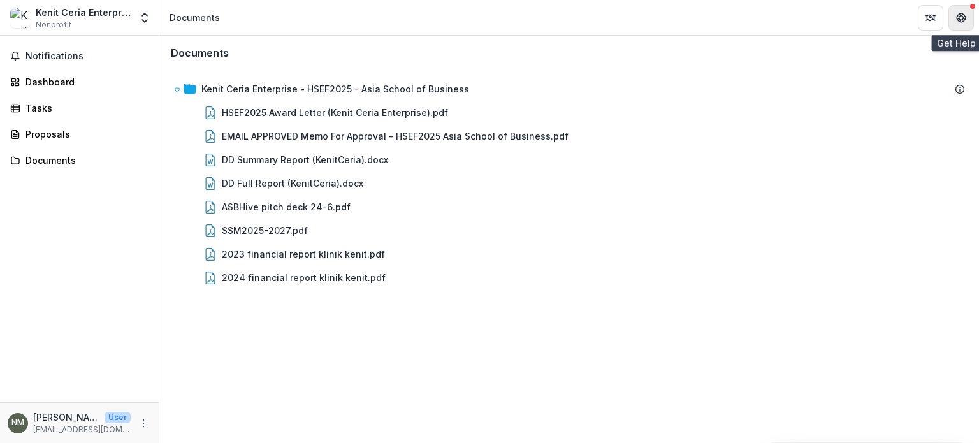
click at [962, 17] on icon "Get Help" at bounding box center [962, 15] width 1 height 1
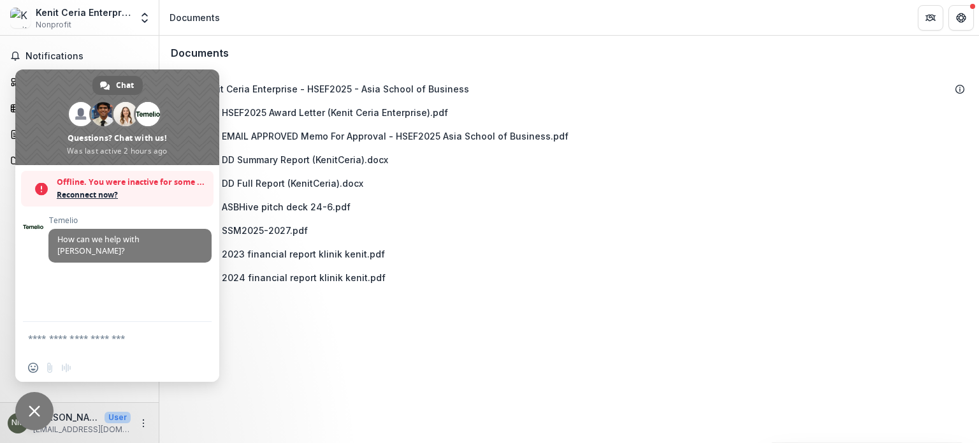
click at [38, 413] on span "Close chat" at bounding box center [34, 410] width 11 height 11
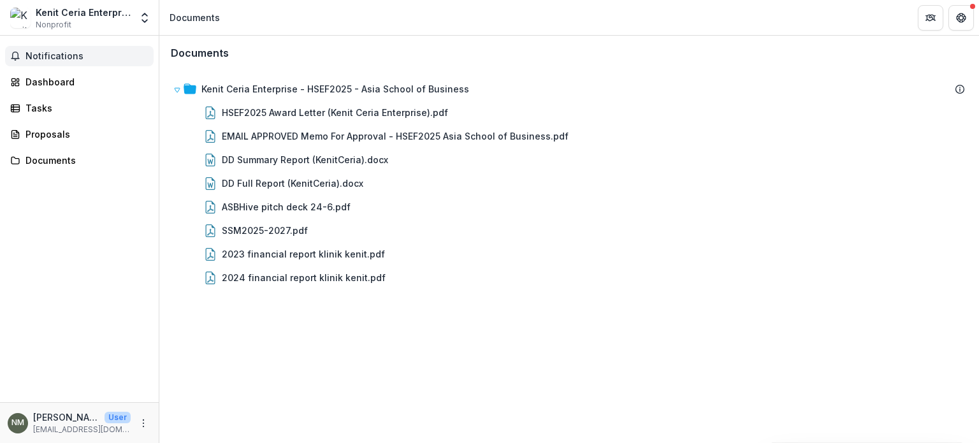
click at [130, 61] on span "Notifications" at bounding box center [86, 56] width 123 height 11
click at [557, 299] on div "Documents Kenit Ceria Enterprise - HSEF2025 - Asia School of Business HSEF2025 …" at bounding box center [569, 239] width 820 height 407
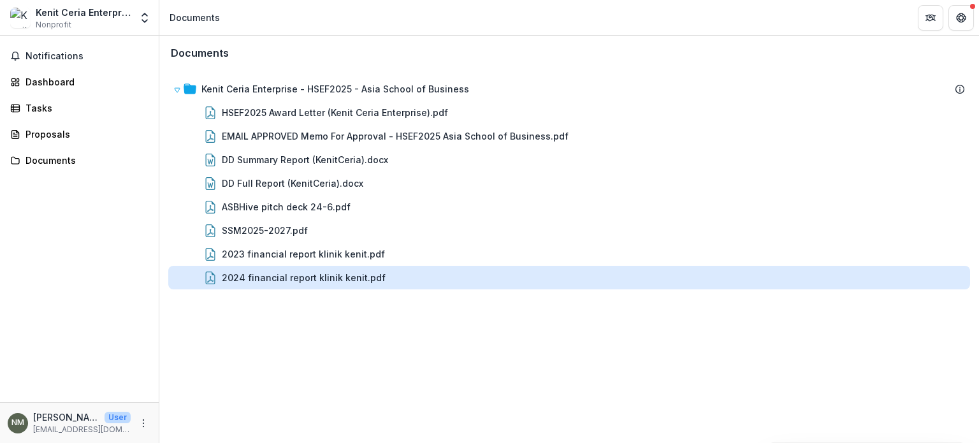
drag, startPoint x: 152, startPoint y: 280, endPoint x: 169, endPoint y: 286, distance: 18.1
click at [152, 280] on div "Notifications Dashboard Tasks Proposals Documents" at bounding box center [79, 219] width 159 height 366
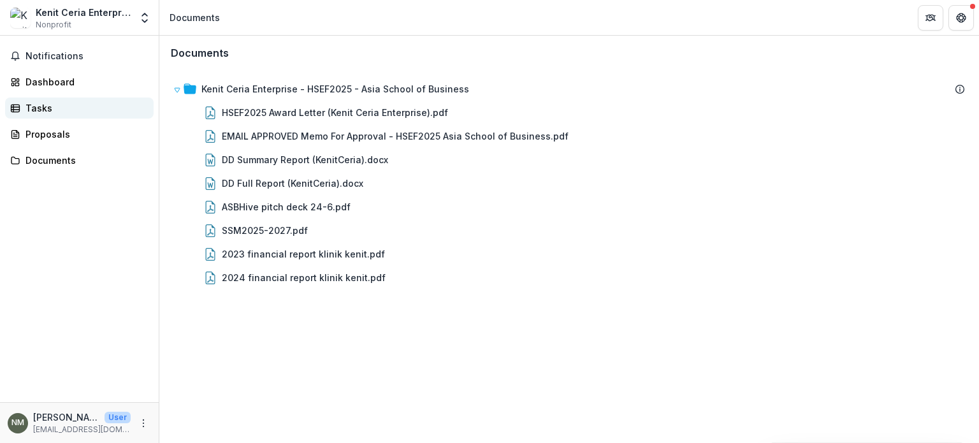
click at [46, 108] on div "Tasks" at bounding box center [84, 107] width 118 height 13
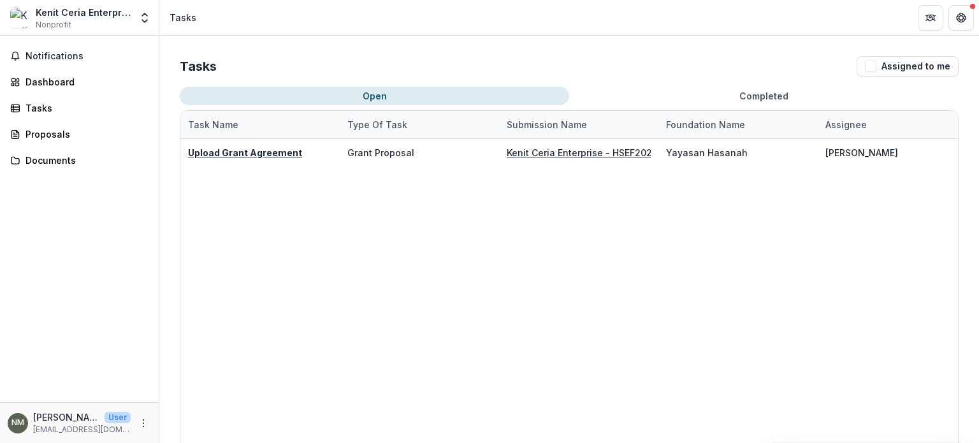
click at [732, 94] on button "Completed" at bounding box center [763, 96] width 389 height 18
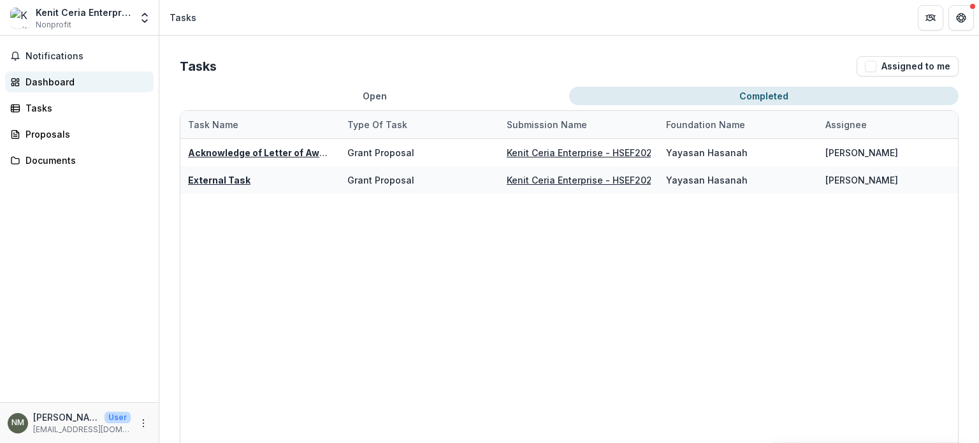
click at [64, 76] on div "Dashboard" at bounding box center [84, 81] width 118 height 13
